Goal: Task Accomplishment & Management: Manage account settings

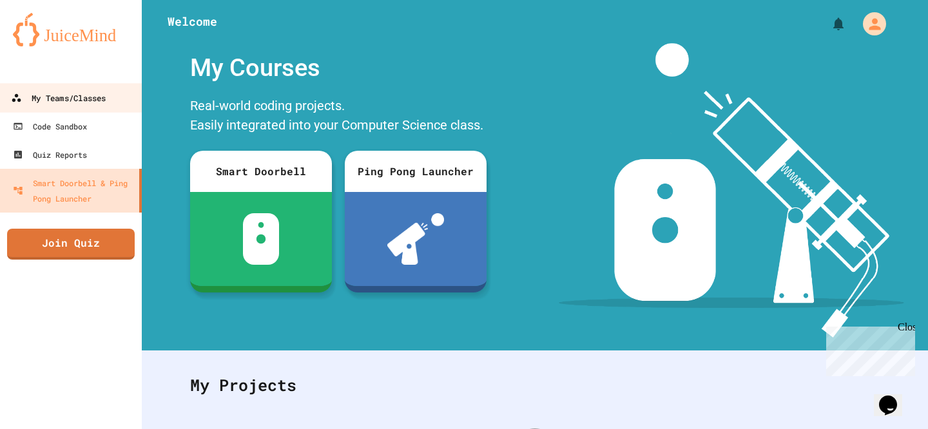
click at [92, 85] on link "My Teams/Classes" at bounding box center [71, 97] width 146 height 29
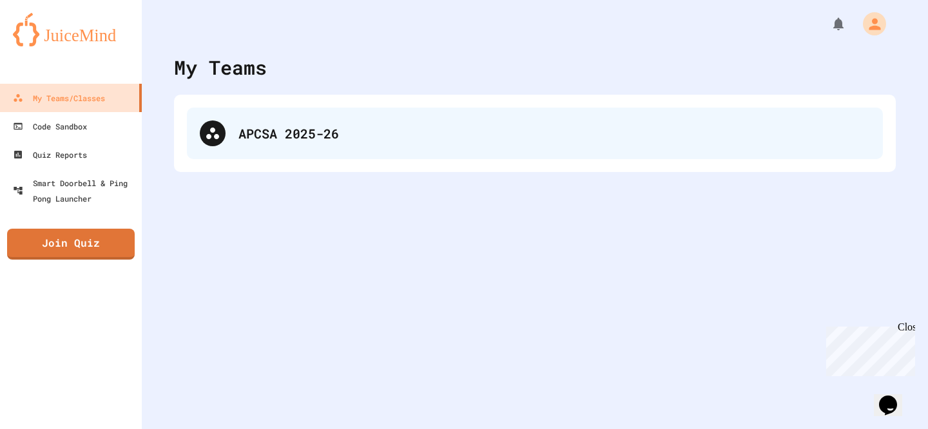
click at [450, 110] on div "APCSA 2025-26" at bounding box center [535, 134] width 696 height 52
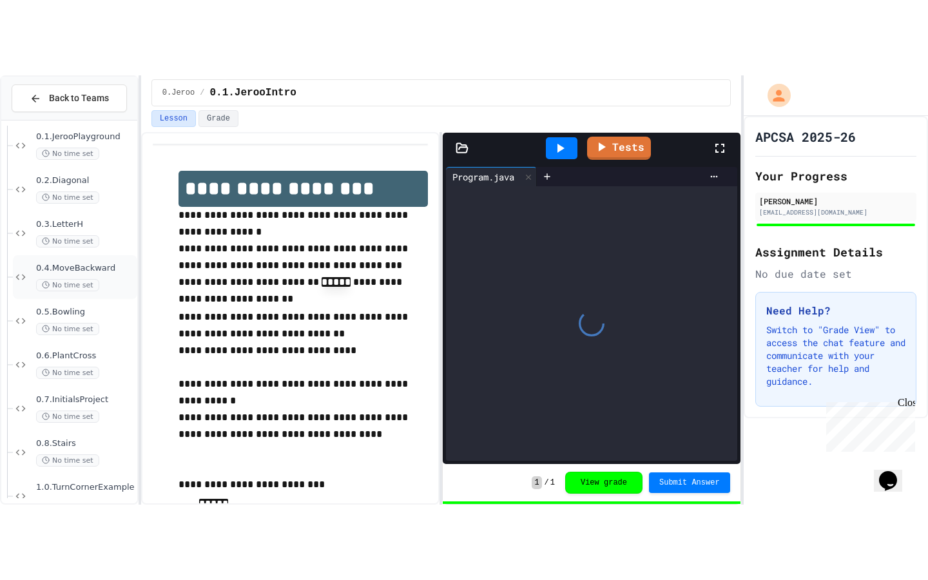
scroll to position [124, 0]
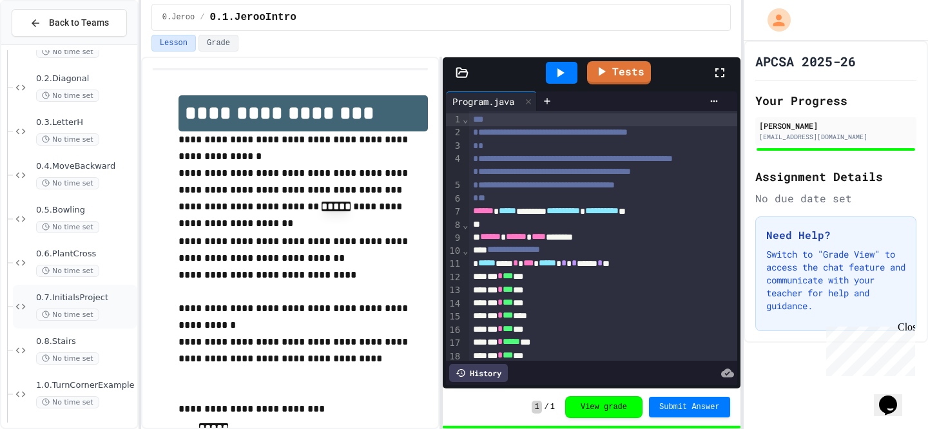
click at [91, 317] on span "No time set" at bounding box center [67, 315] width 63 height 12
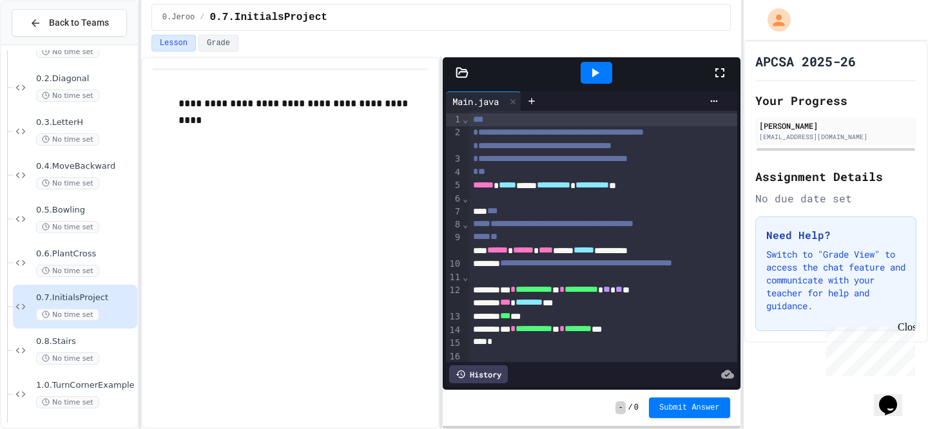
click at [734, 70] on div at bounding box center [726, 72] width 28 height 35
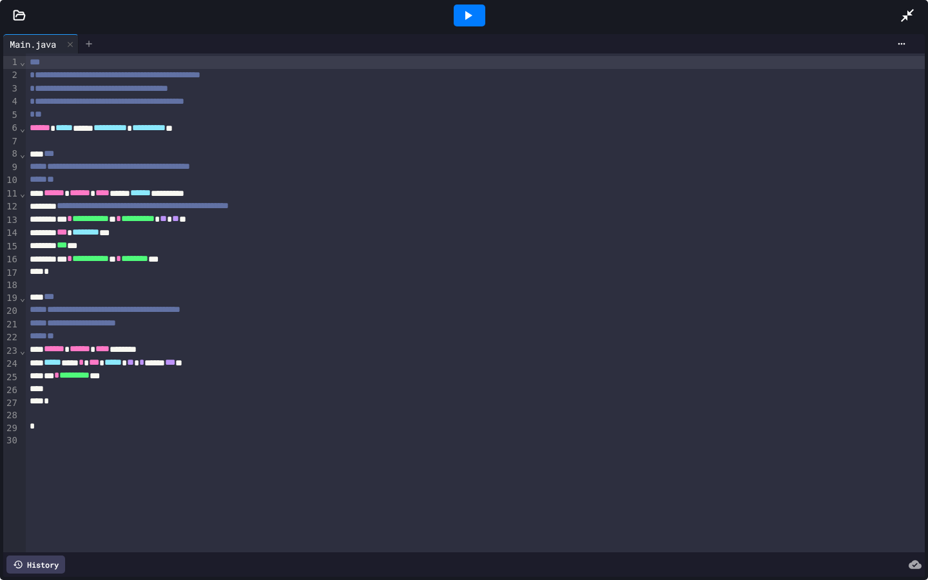
click at [90, 45] on icon at bounding box center [89, 44] width 10 height 10
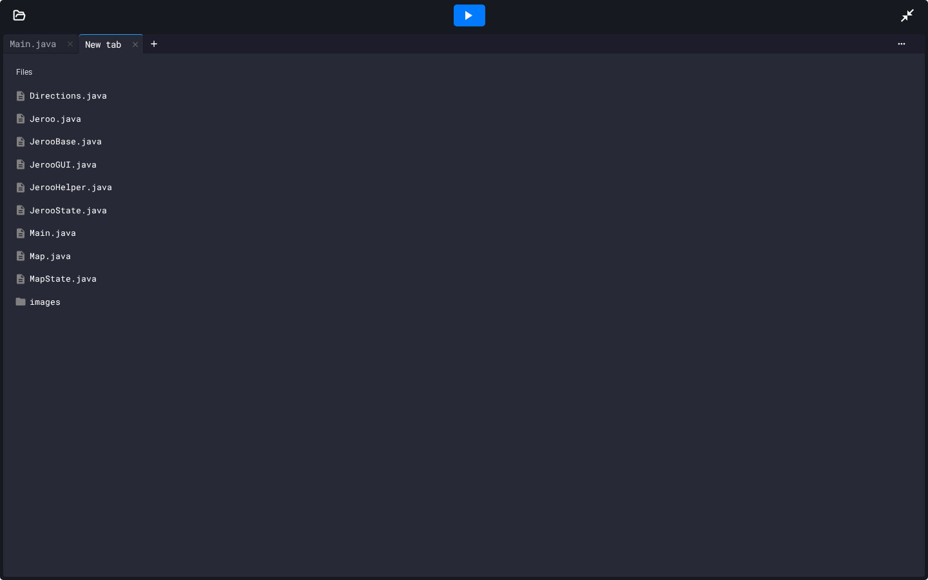
click at [101, 115] on div "Jeroo.java" at bounding box center [474, 119] width 888 height 13
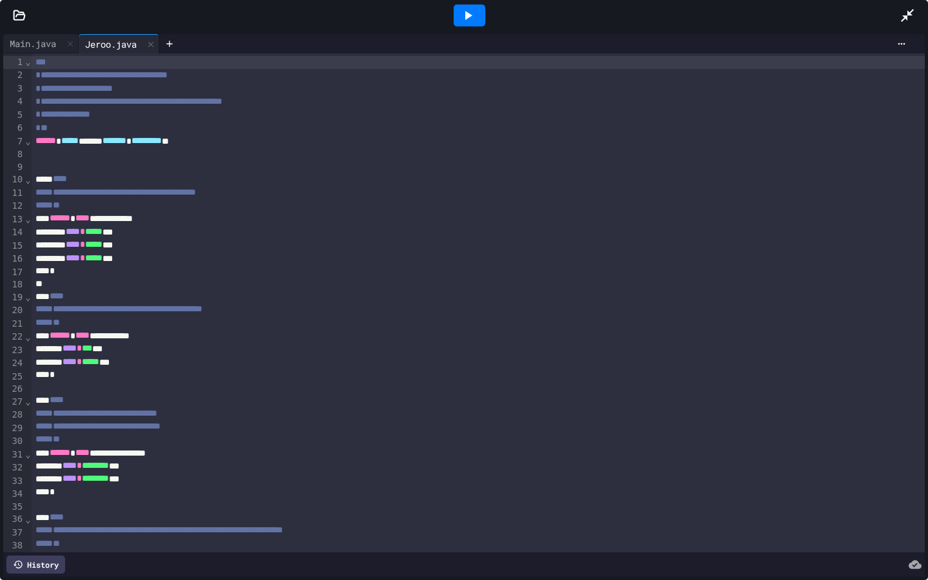
click at [464, 16] on icon at bounding box center [467, 15] width 15 height 15
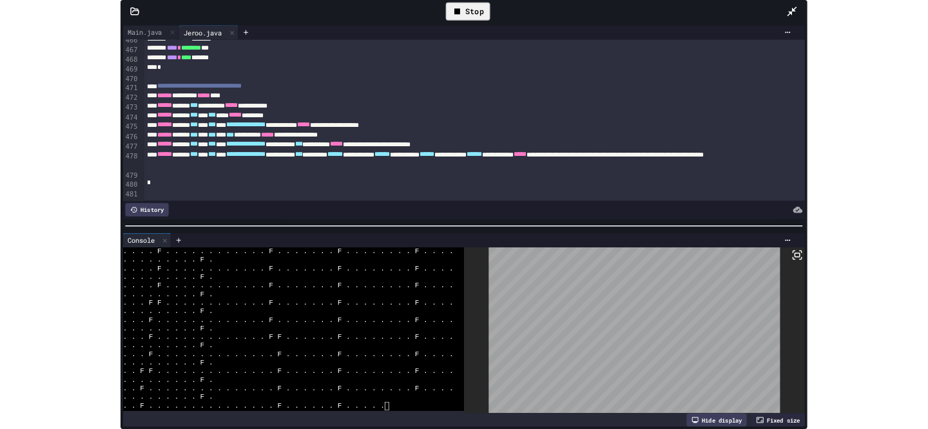
scroll to position [963, 0]
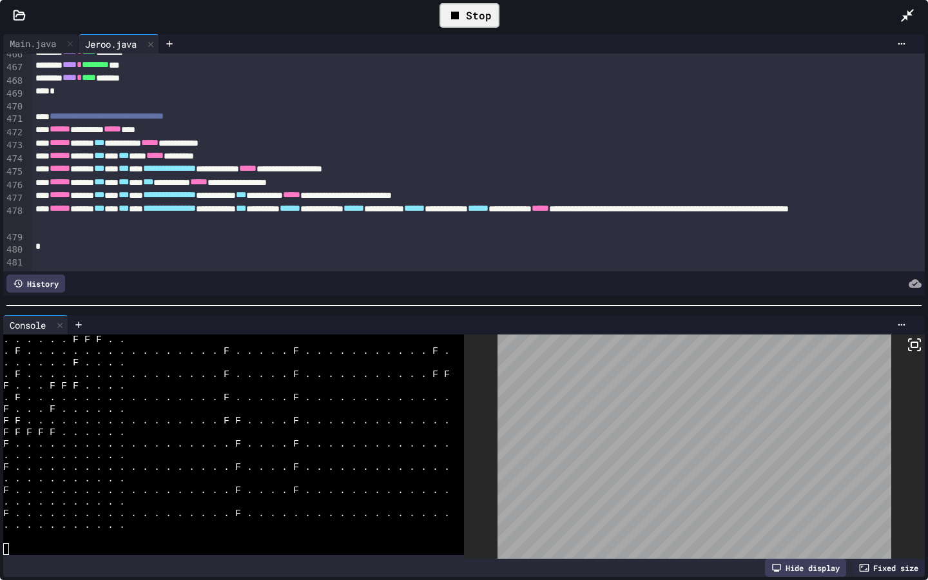
click at [905, 17] on icon at bounding box center [907, 15] width 13 height 13
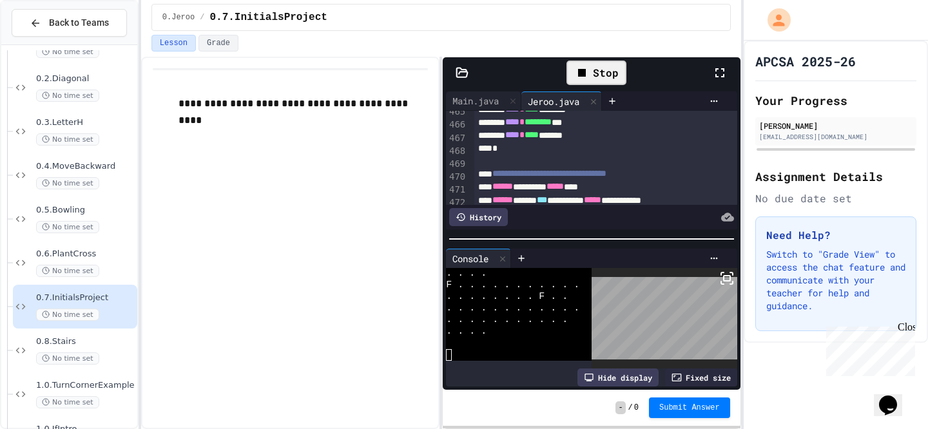
scroll to position [2832, 0]
